Goal: Information Seeking & Learning: Learn about a topic

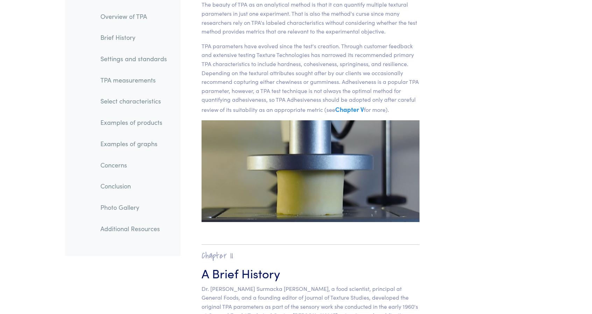
scroll to position [356, 0]
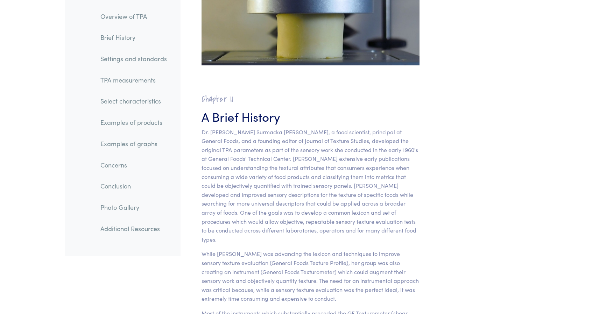
click at [124, 79] on link "TPA measurements" at bounding box center [134, 80] width 78 height 16
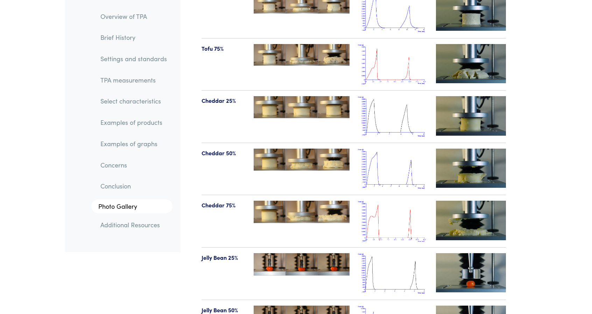
scroll to position [7557, 0]
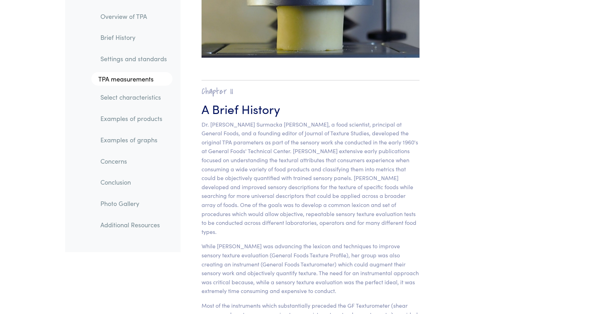
scroll to position [356, 0]
